Goal: Task Accomplishment & Management: Use online tool/utility

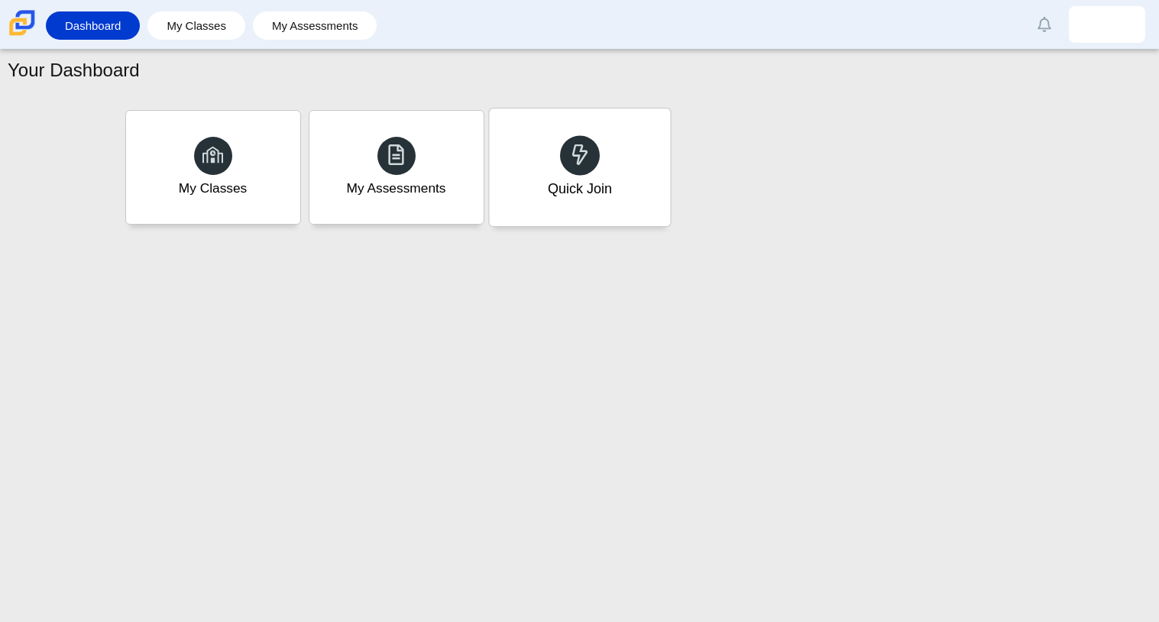
click at [544, 179] on div "Quick Join" at bounding box center [579, 167] width 181 height 118
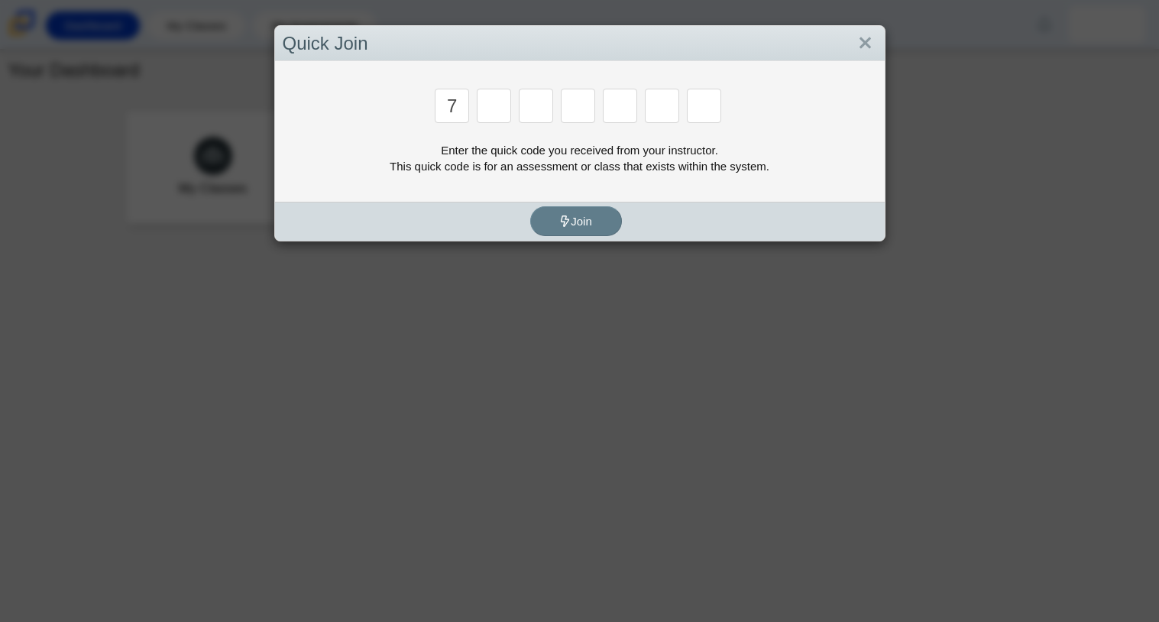
type input "7"
type input "3"
type input "k"
type input "e"
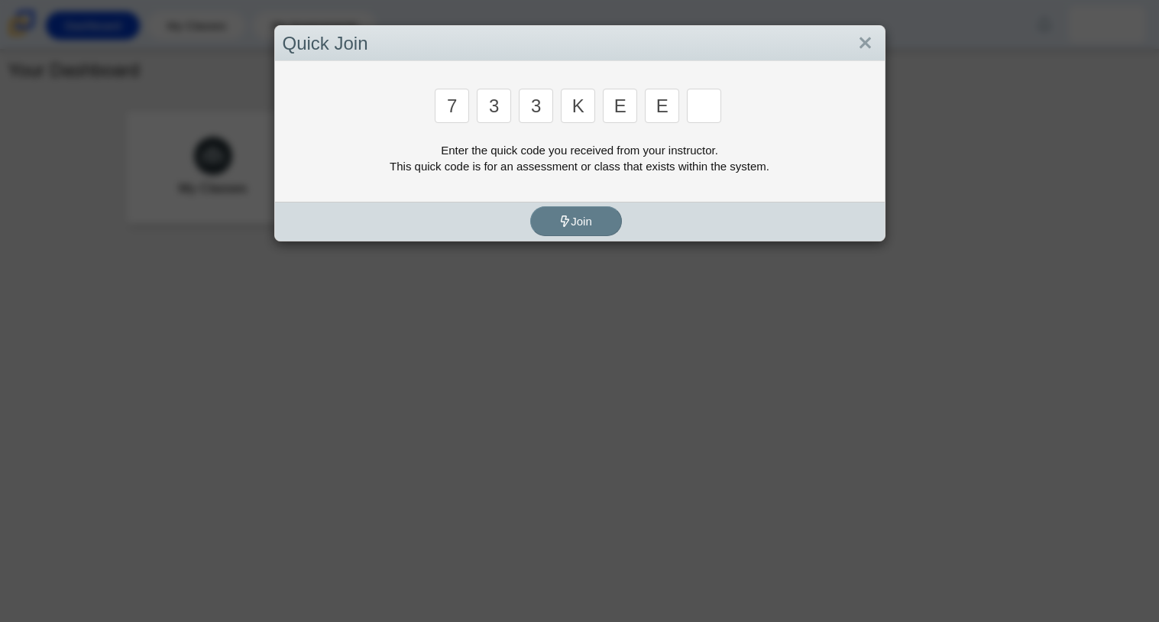
type input "e"
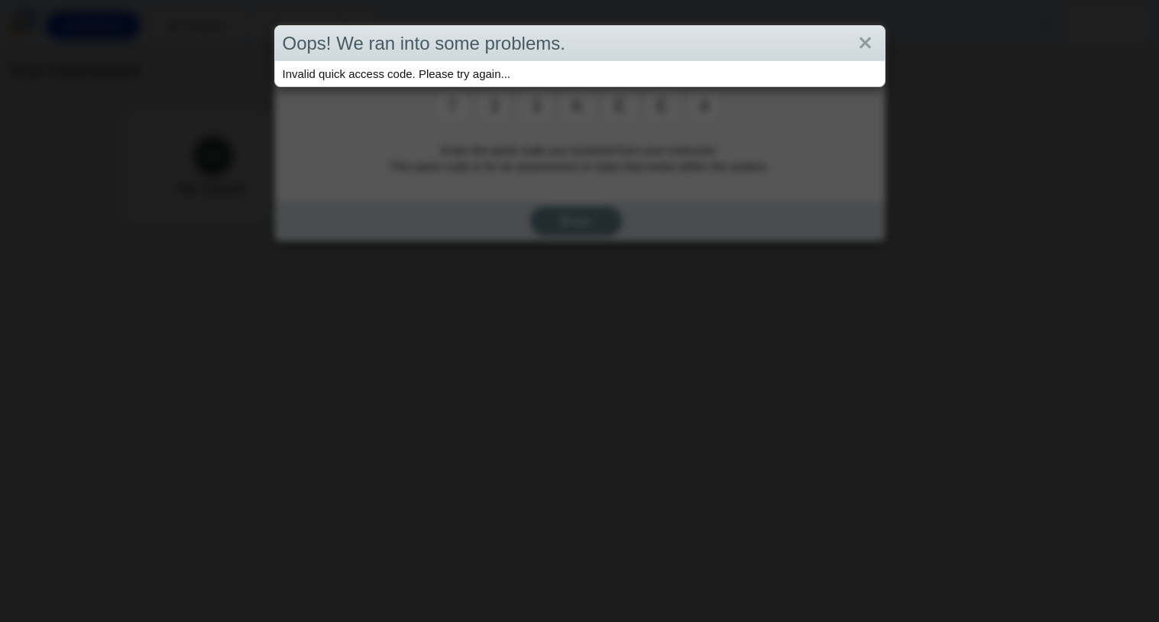
type input "4"
click at [875, 41] on link "Close" at bounding box center [865, 44] width 24 height 26
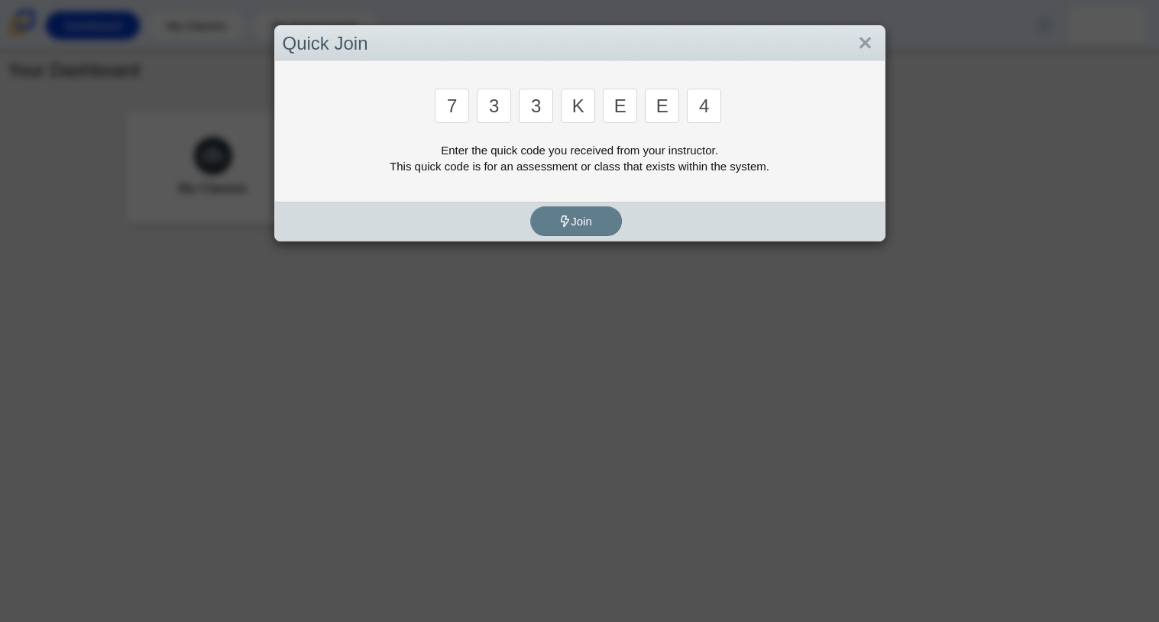
click at [875, 41] on link "Close" at bounding box center [865, 44] width 24 height 26
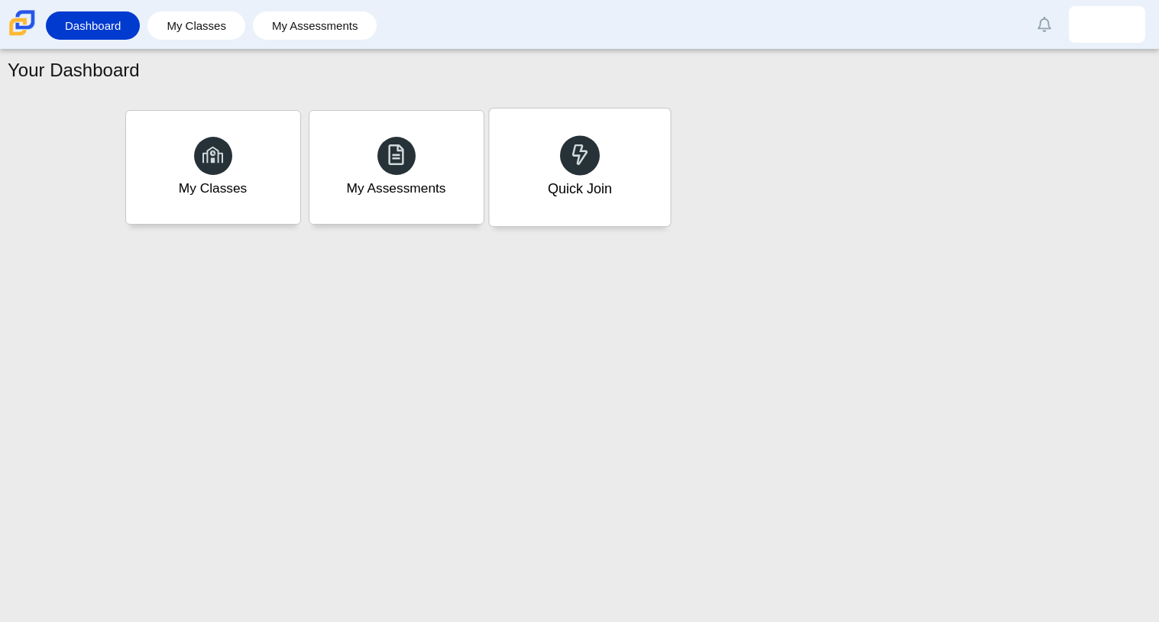
click at [642, 145] on div "Quick Join" at bounding box center [579, 167] width 181 height 118
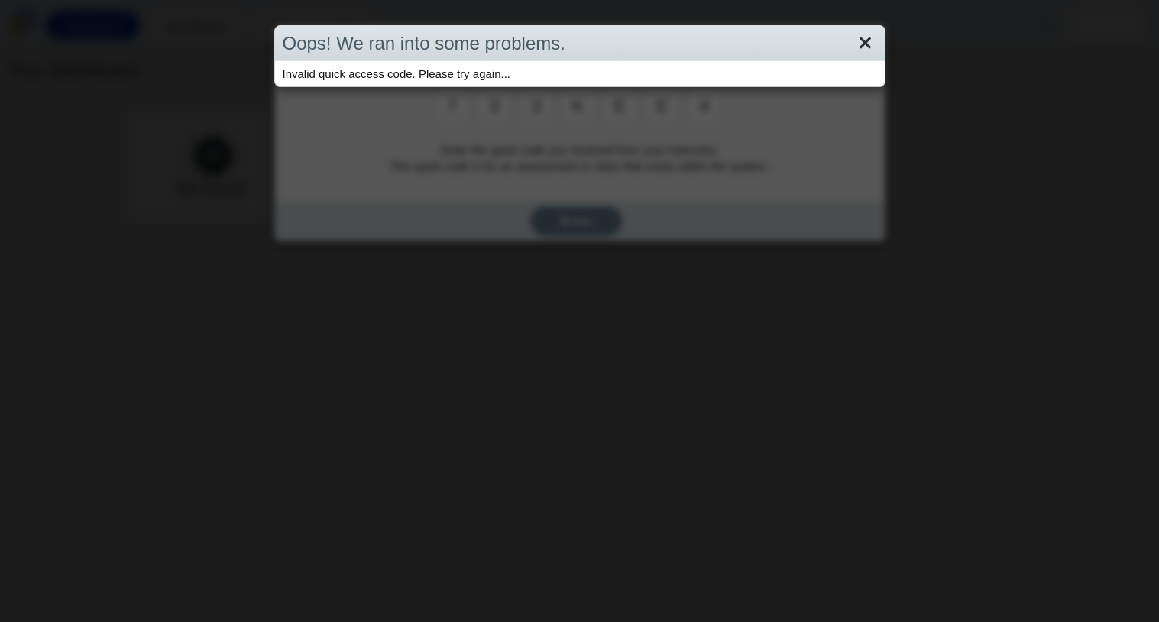
click at [863, 40] on link "Close" at bounding box center [865, 44] width 24 height 26
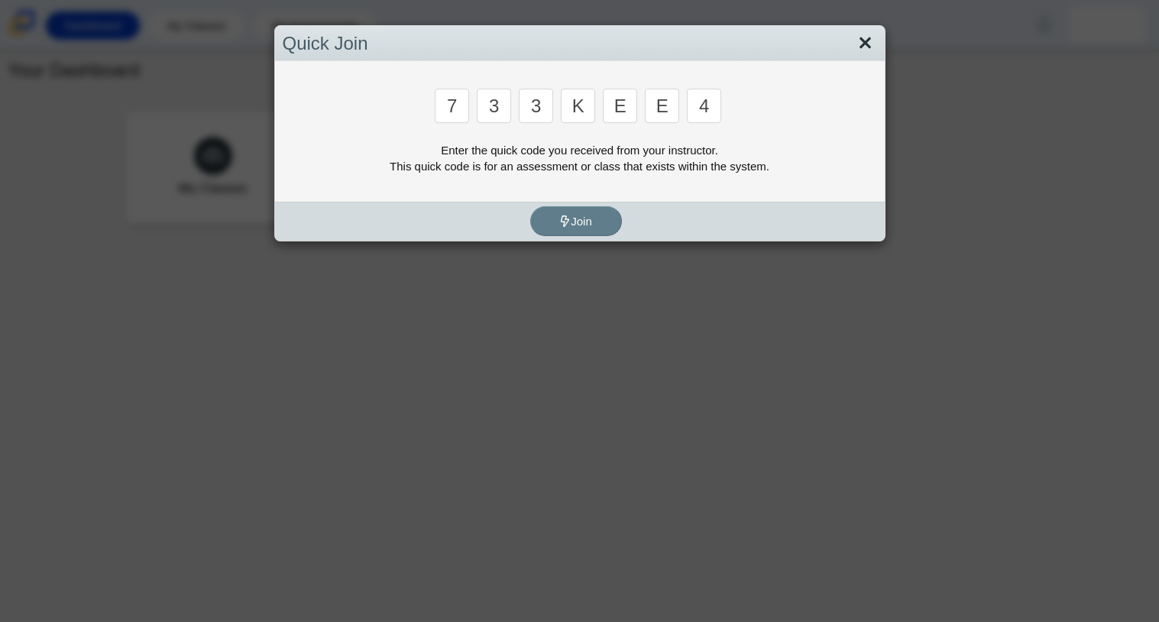
click at [867, 37] on link "Close" at bounding box center [865, 44] width 24 height 26
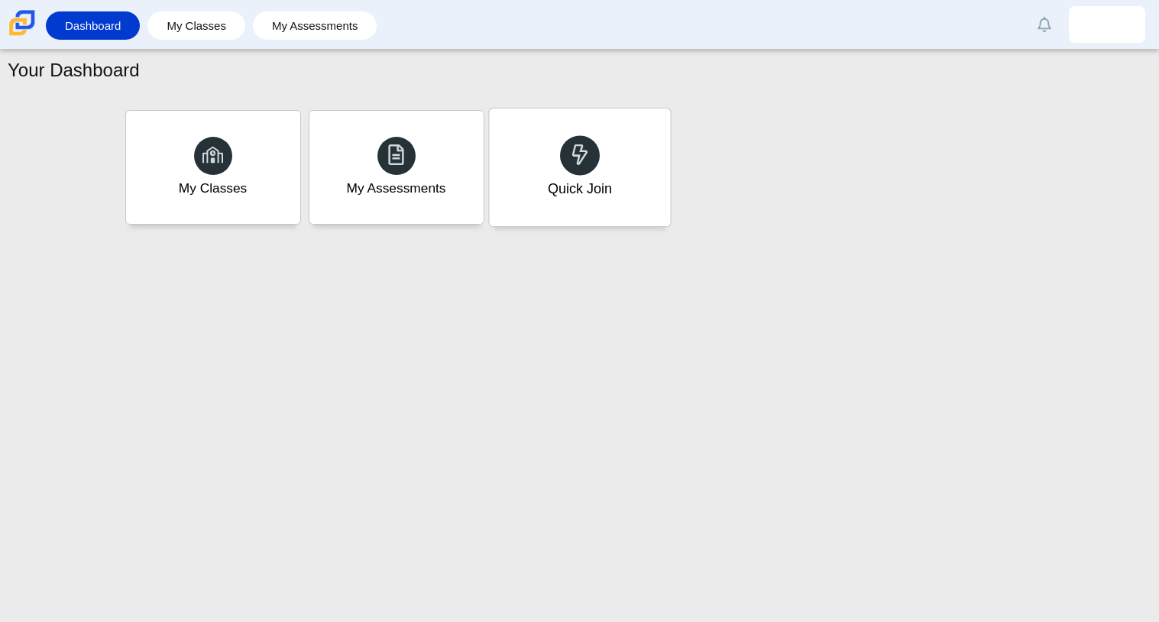
click at [525, 140] on div "Quick Join" at bounding box center [579, 167] width 181 height 118
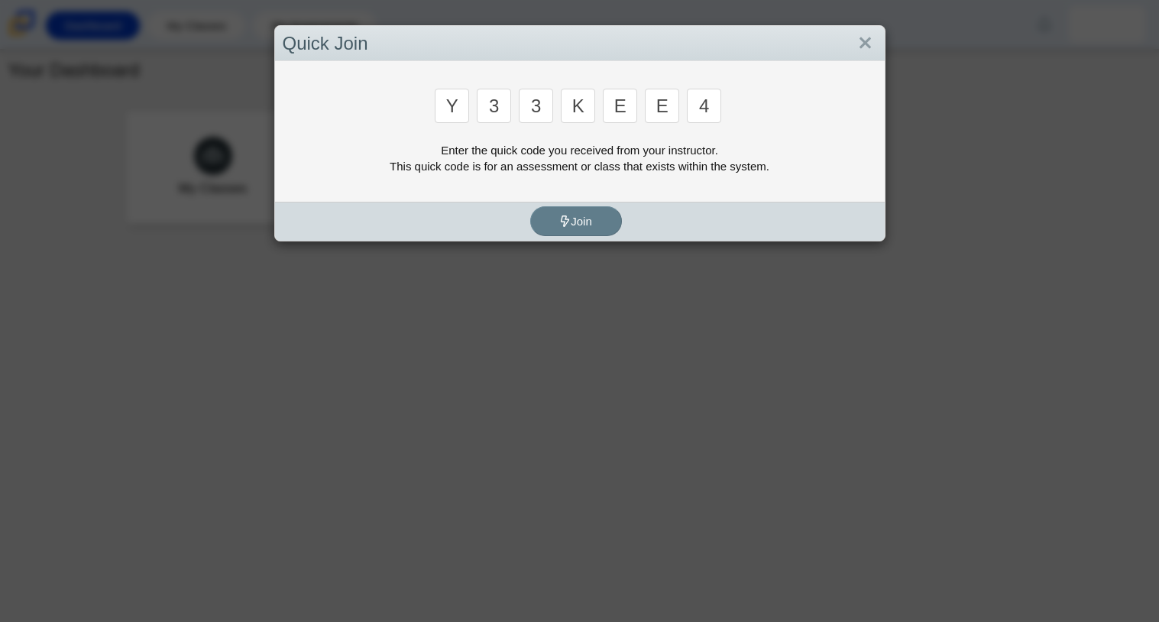
type input "y"
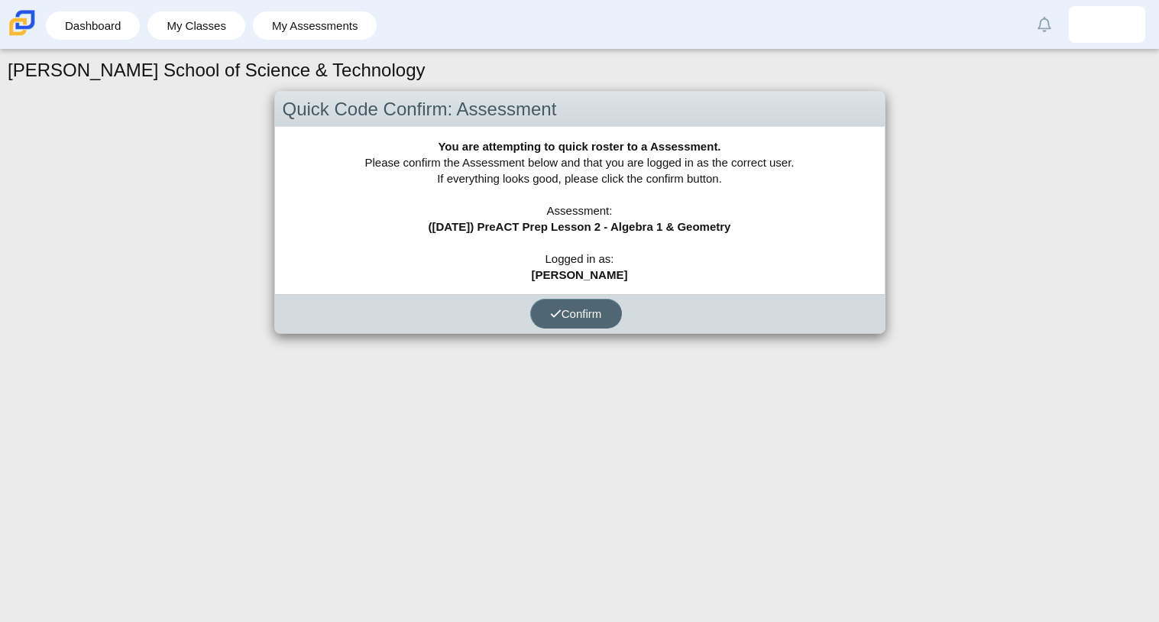
click at [562, 307] on span "Confirm" at bounding box center [576, 313] width 52 height 13
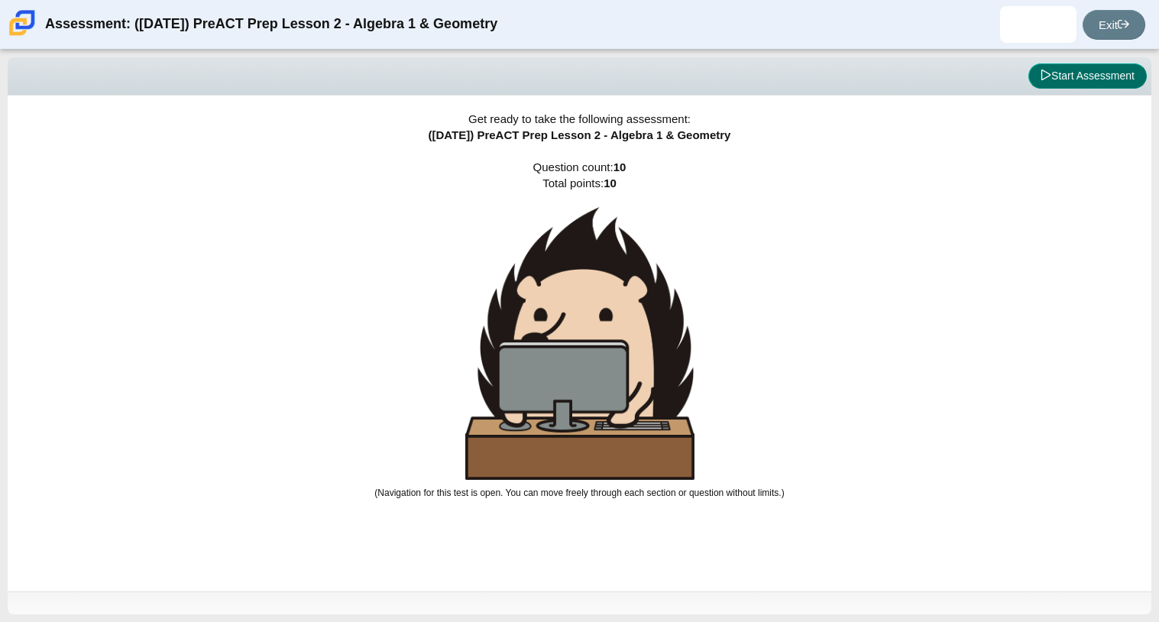
click at [1109, 86] on button "Start Assessment" at bounding box center [1087, 76] width 118 height 26
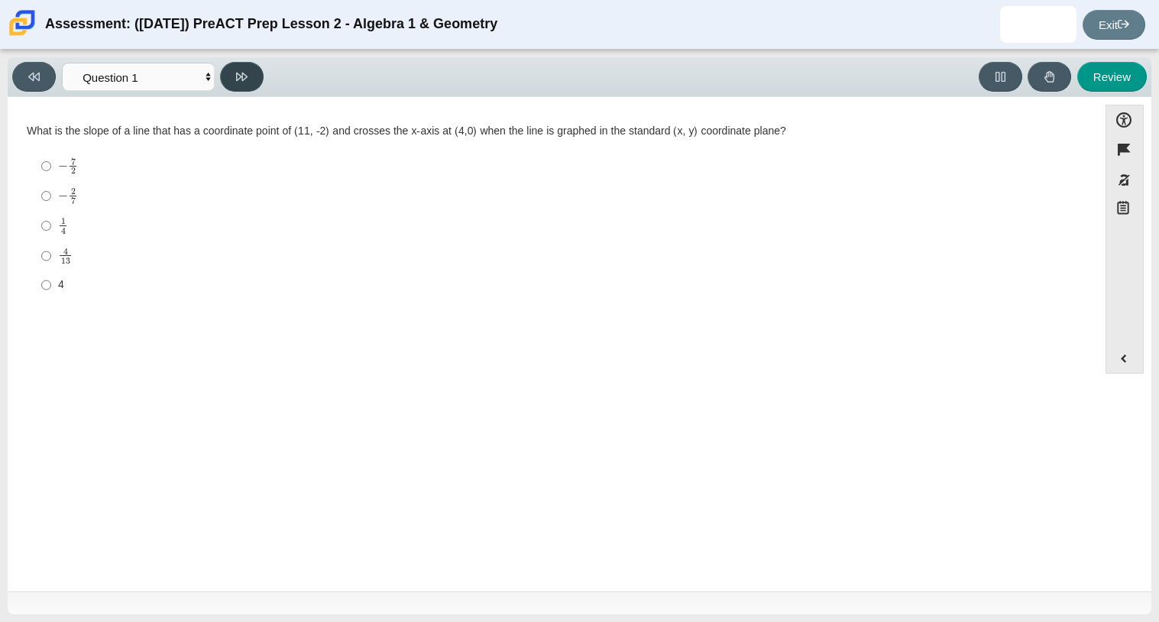
click at [254, 73] on button at bounding box center [242, 77] width 44 height 30
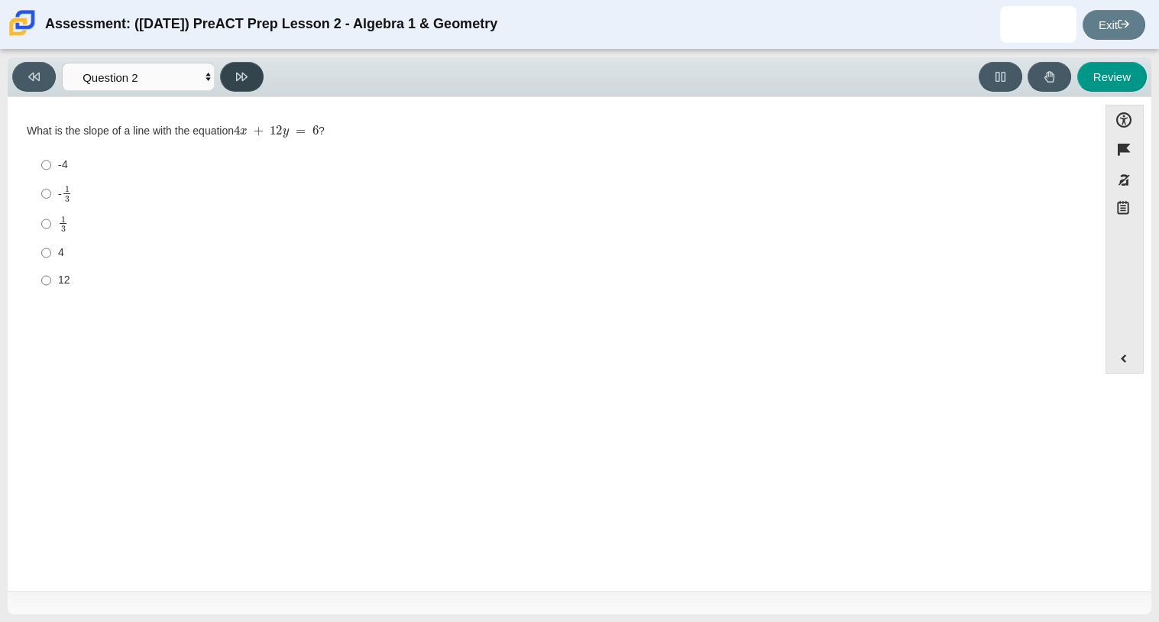
click at [250, 78] on button at bounding box center [242, 77] width 44 height 30
select select "97f4f5fa-a52e-4fed-af51-565bfcdf47cb"
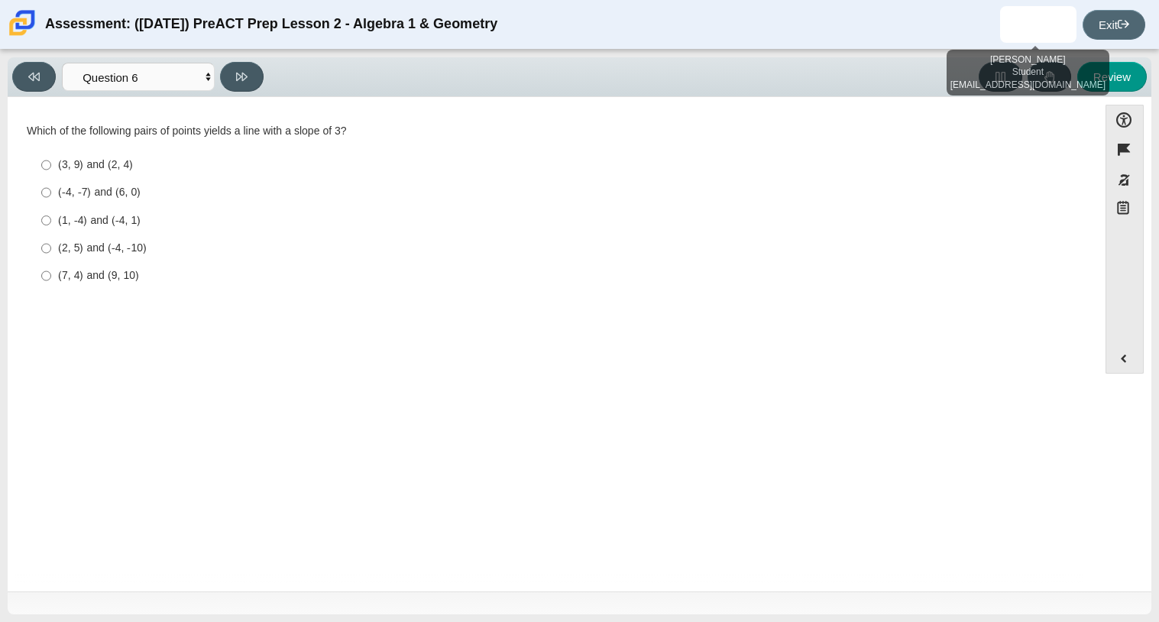
click at [1106, 10] on link "Exit" at bounding box center [1114, 25] width 63 height 30
